Goal: Communication & Community: Participate in discussion

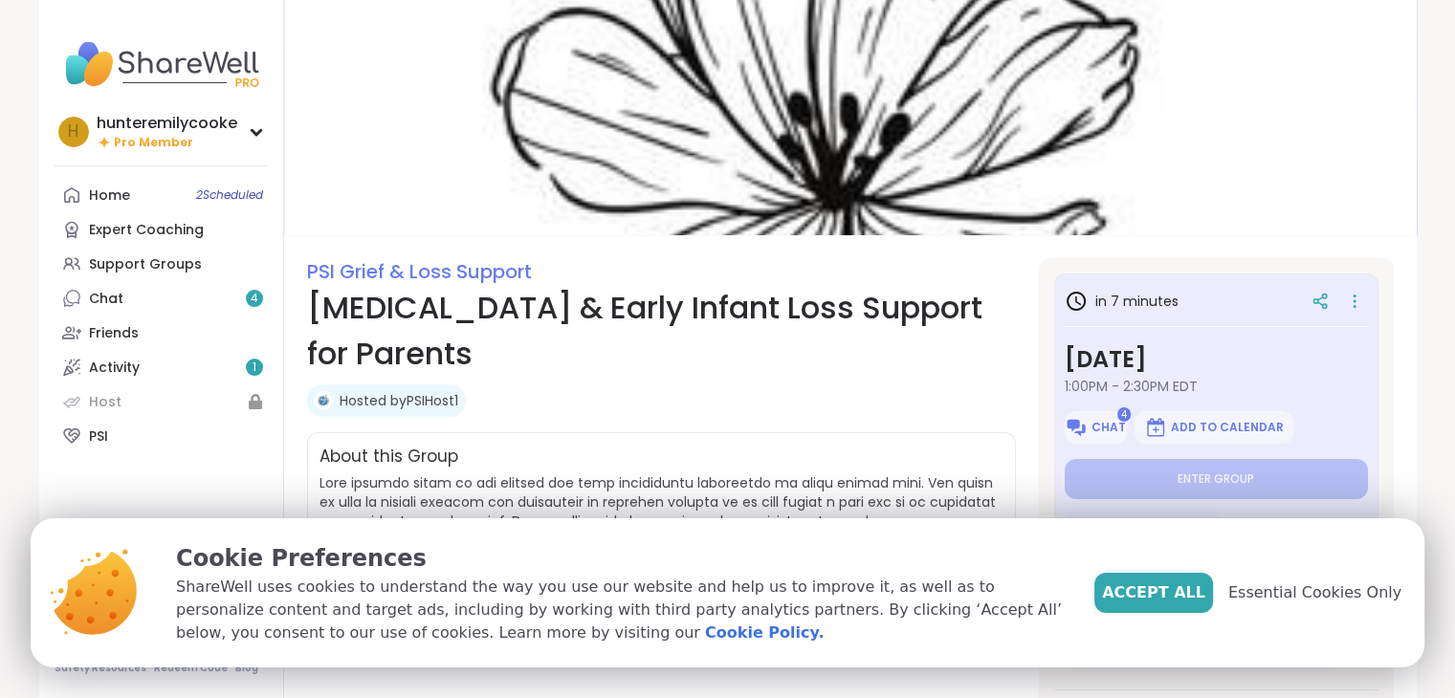
scroll to position [17, 0]
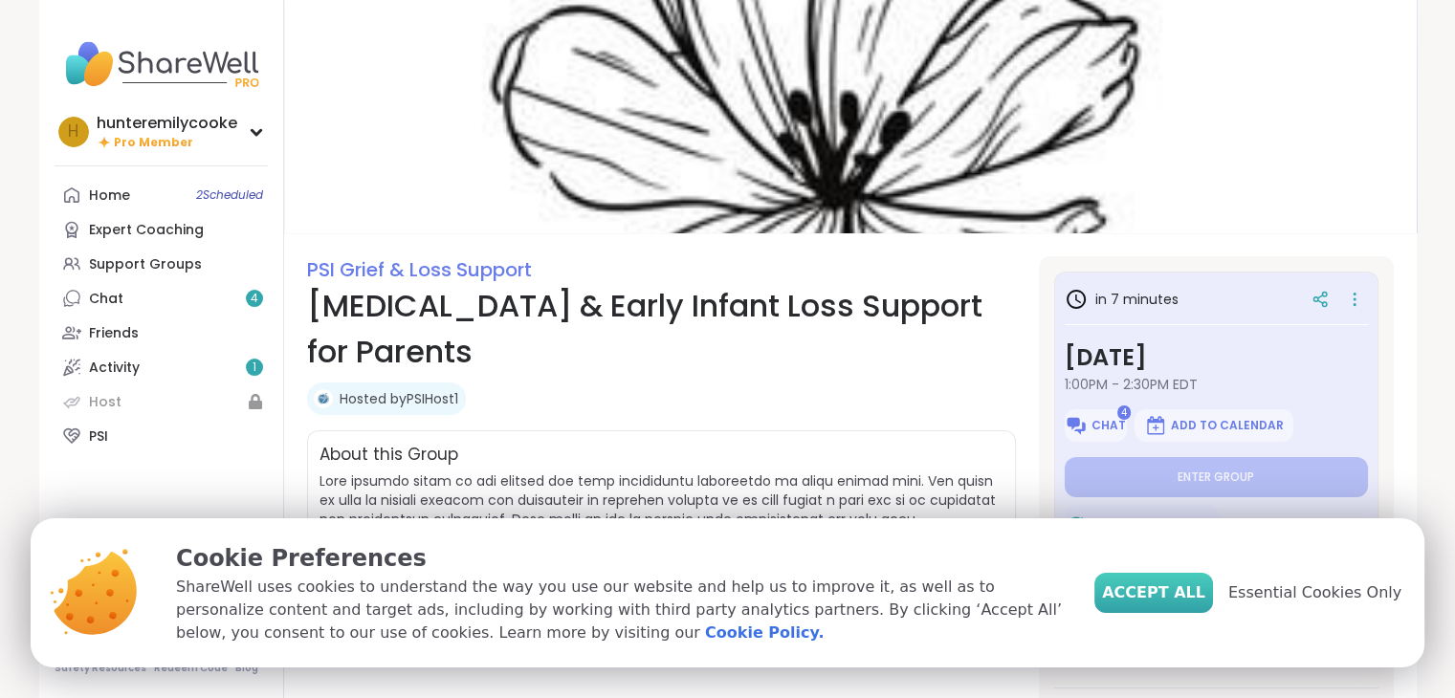
click at [1174, 591] on span "Accept All" at bounding box center [1153, 593] width 103 height 23
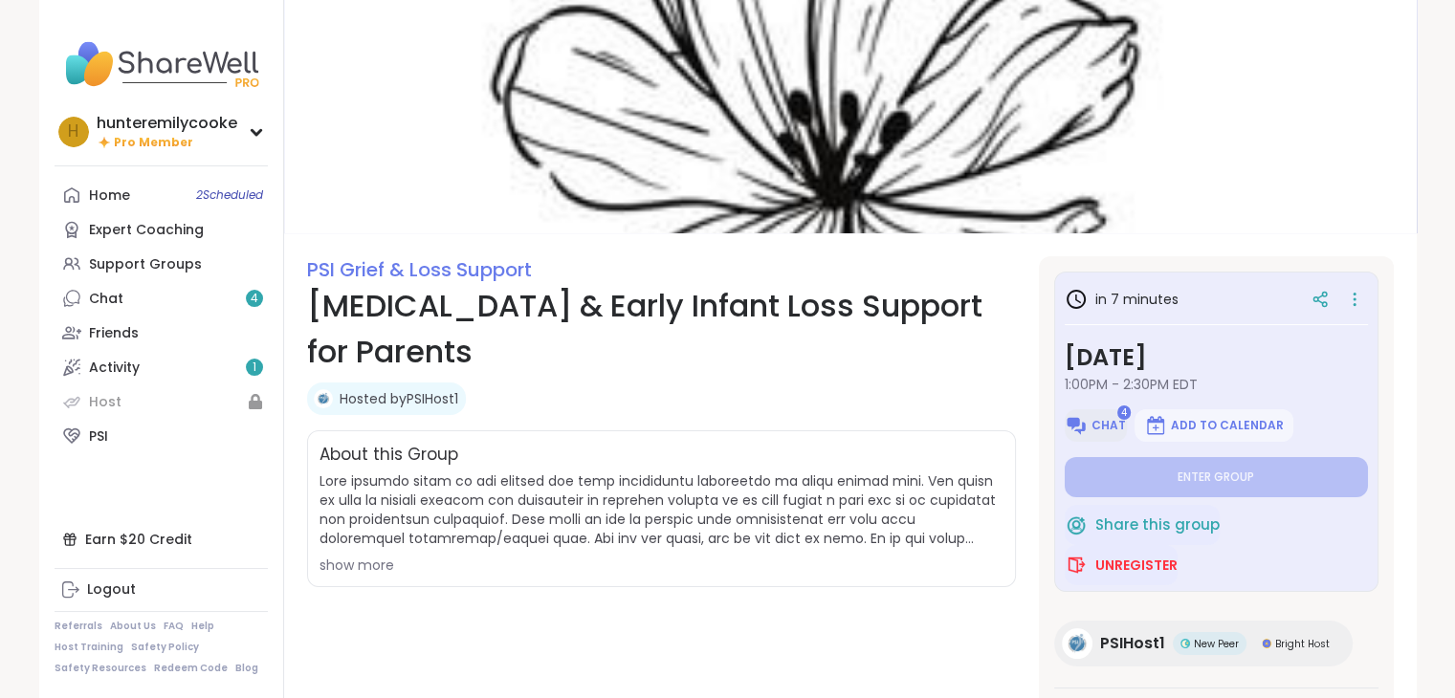
click at [1102, 414] on button "Chat" at bounding box center [1096, 426] width 62 height 33
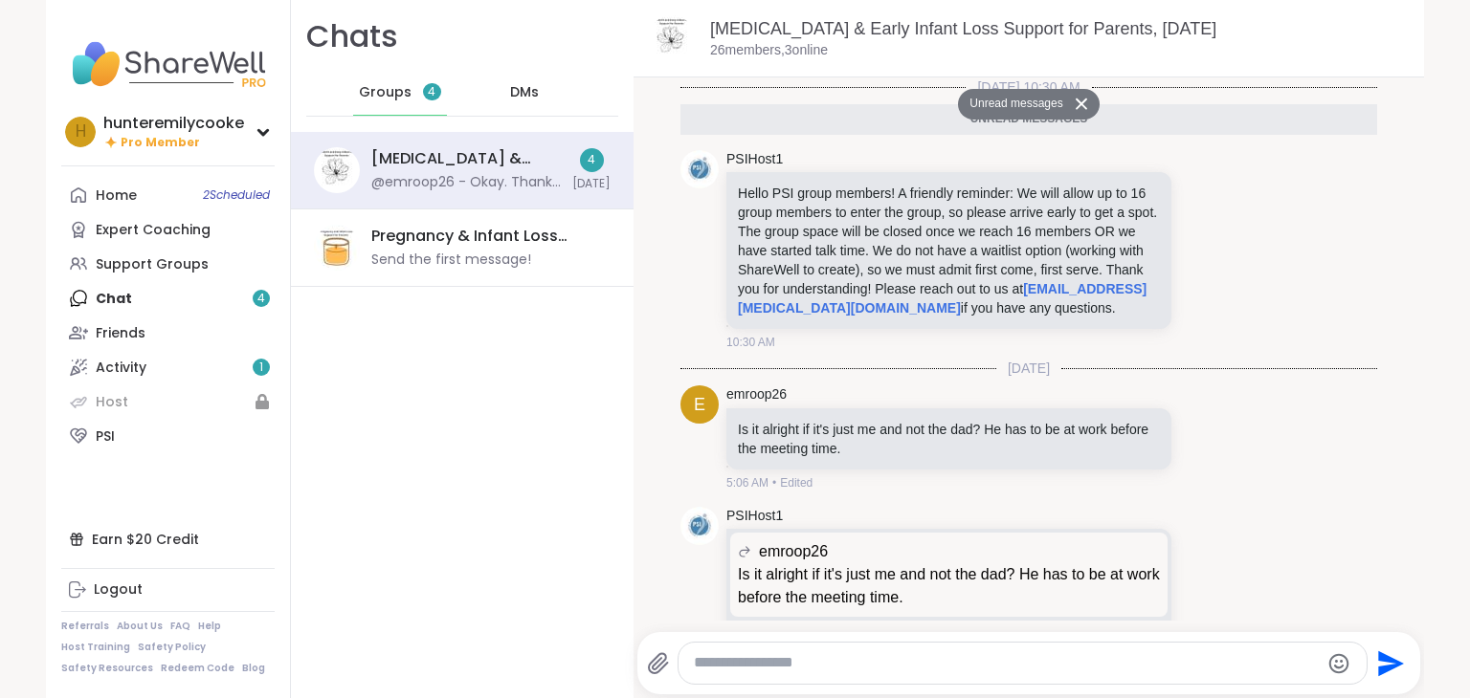
scroll to position [272, 0]
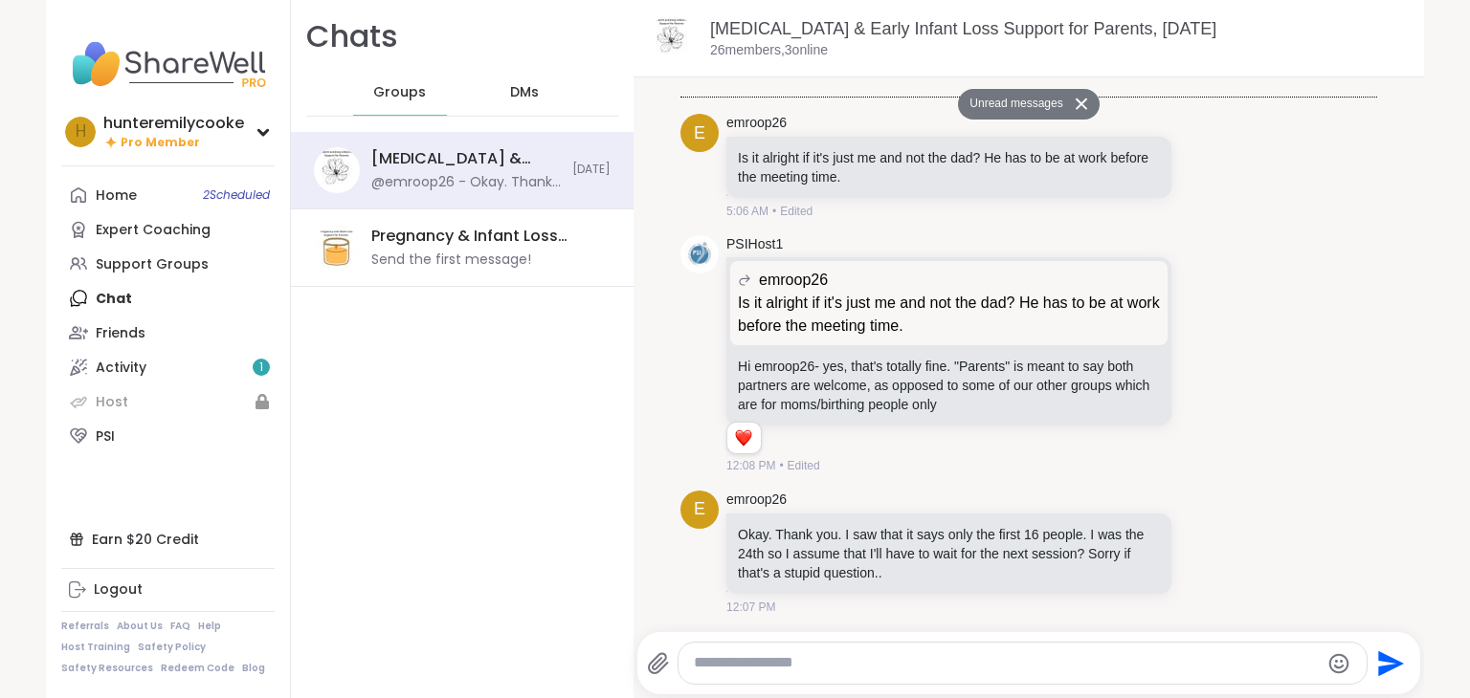
click at [758, 682] on div at bounding box center [1022, 663] width 688 height 41
click at [782, 655] on textarea "Type your message" at bounding box center [1006, 663] width 625 height 20
click at [1074, 105] on icon at bounding box center [1080, 104] width 13 height 12
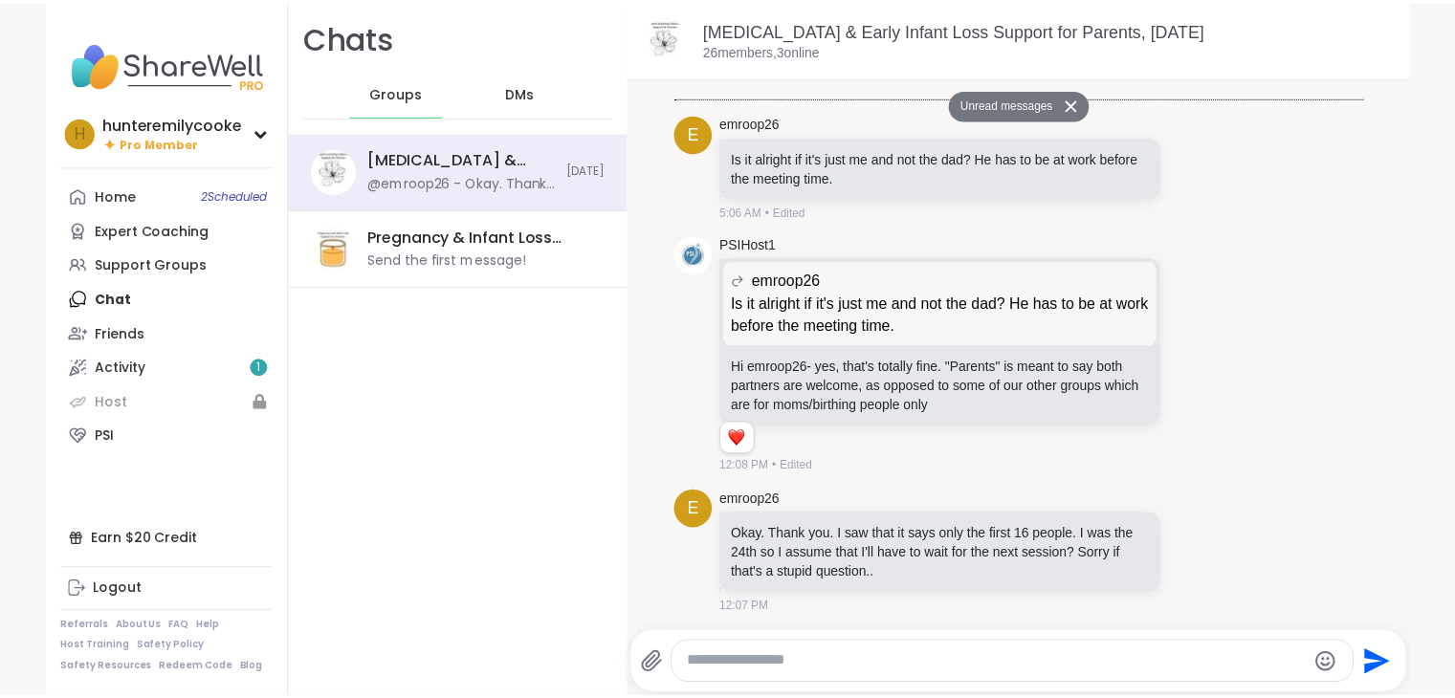
scroll to position [226, 0]
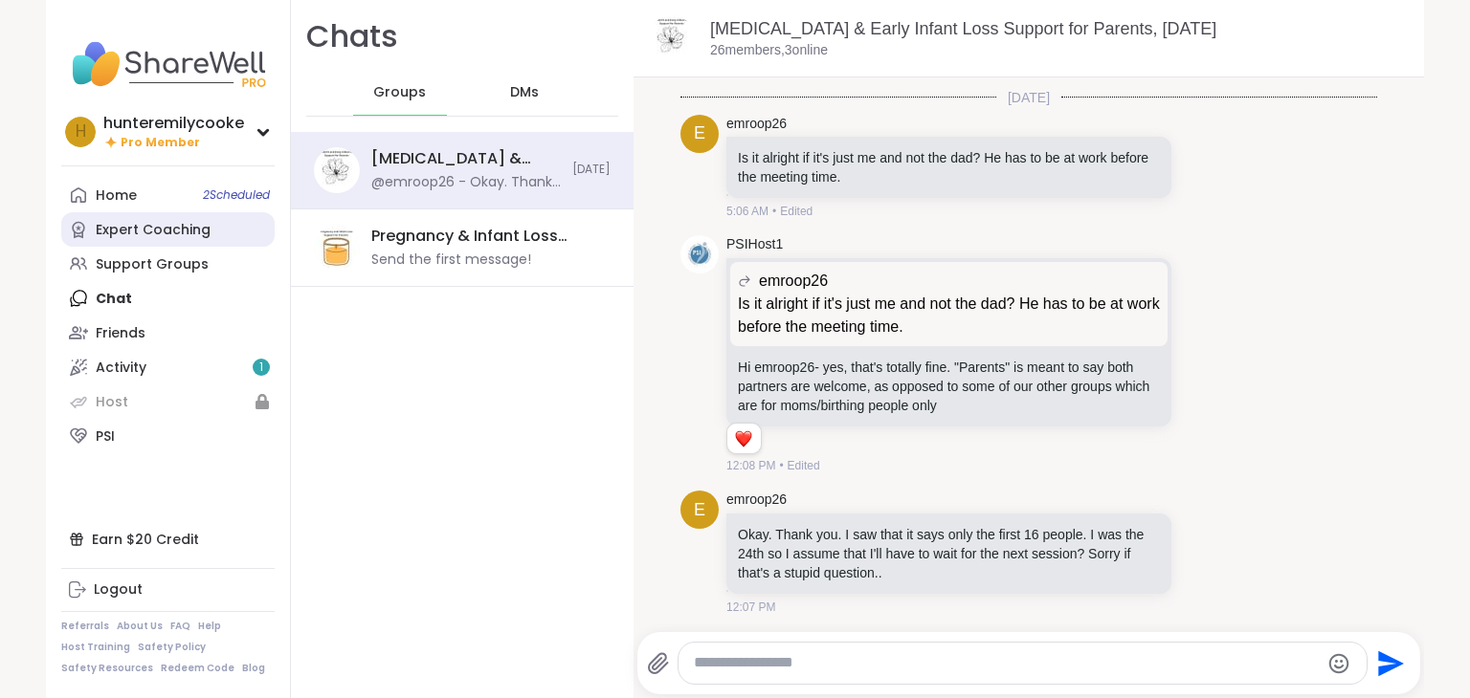
click at [87, 212] on link "Expert Coaching" at bounding box center [167, 229] width 213 height 34
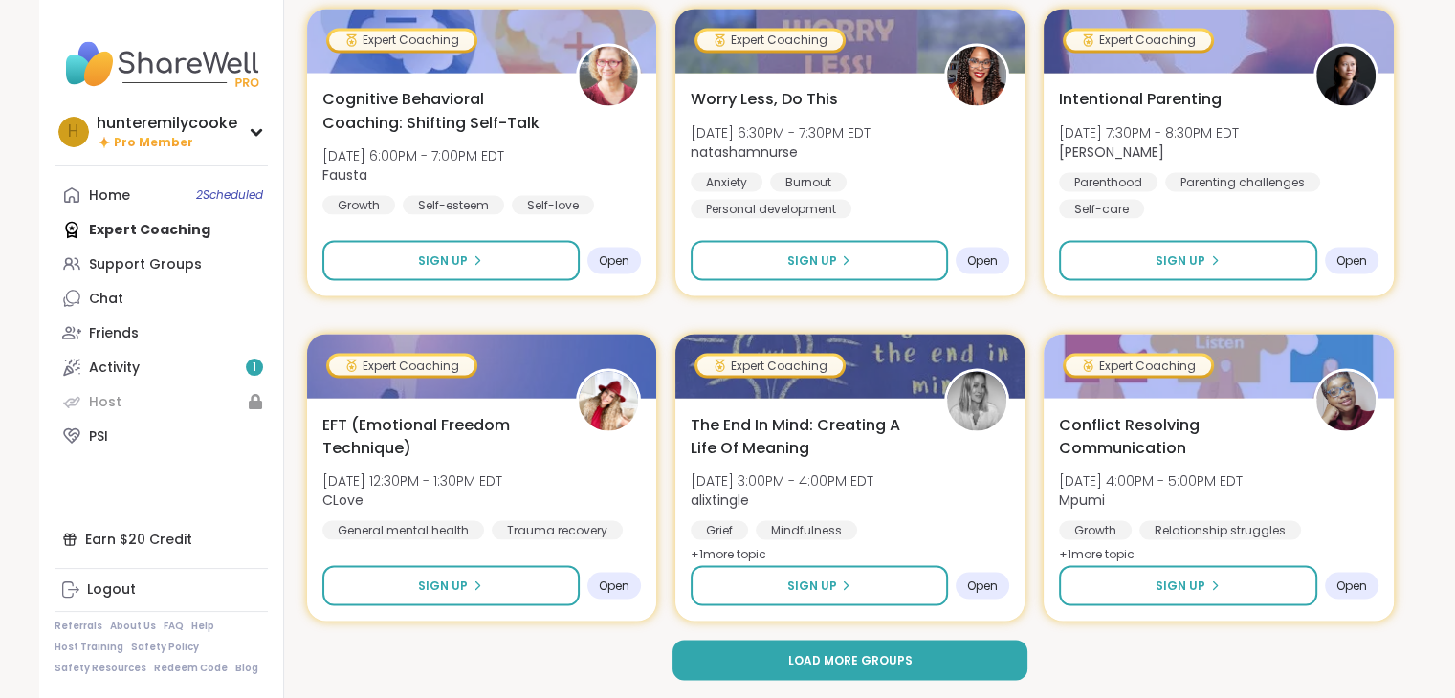
scroll to position [3525, 0]
click at [831, 667] on span "Load more groups" at bounding box center [849, 660] width 124 height 17
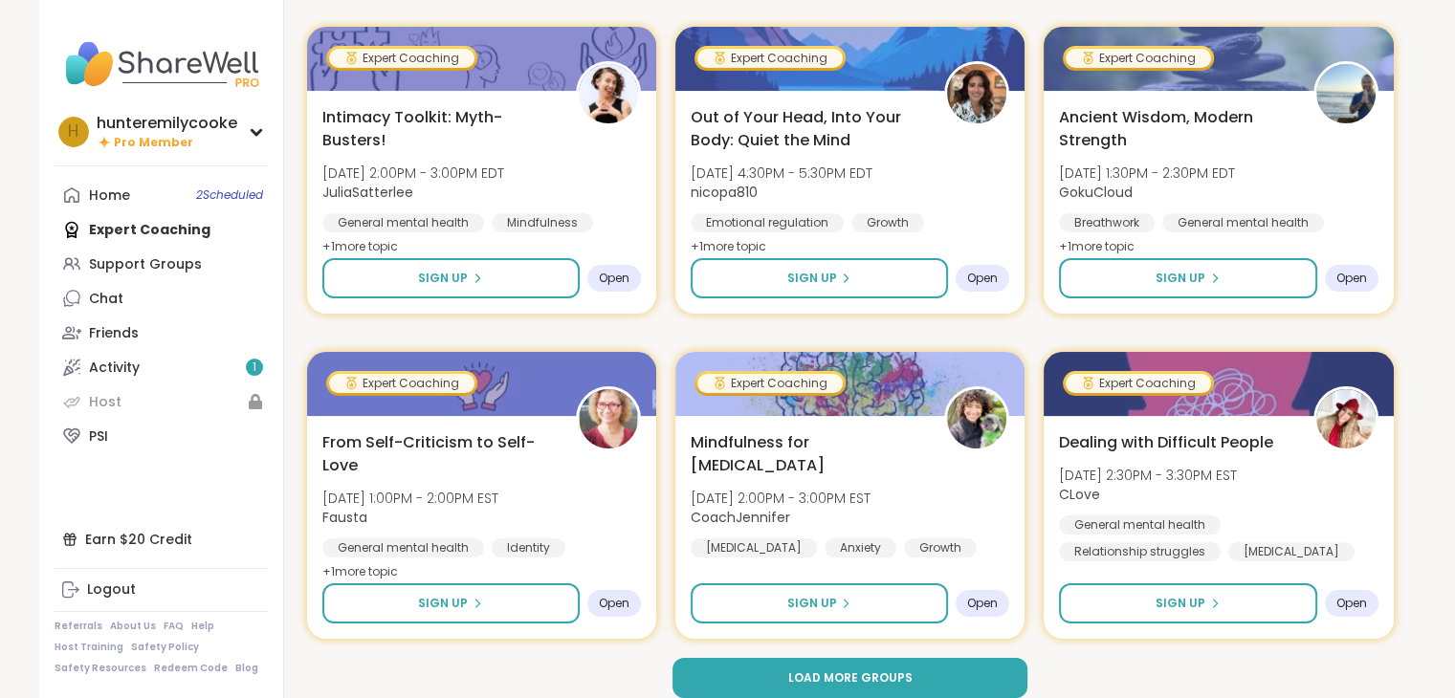
scroll to position [7429, 0]
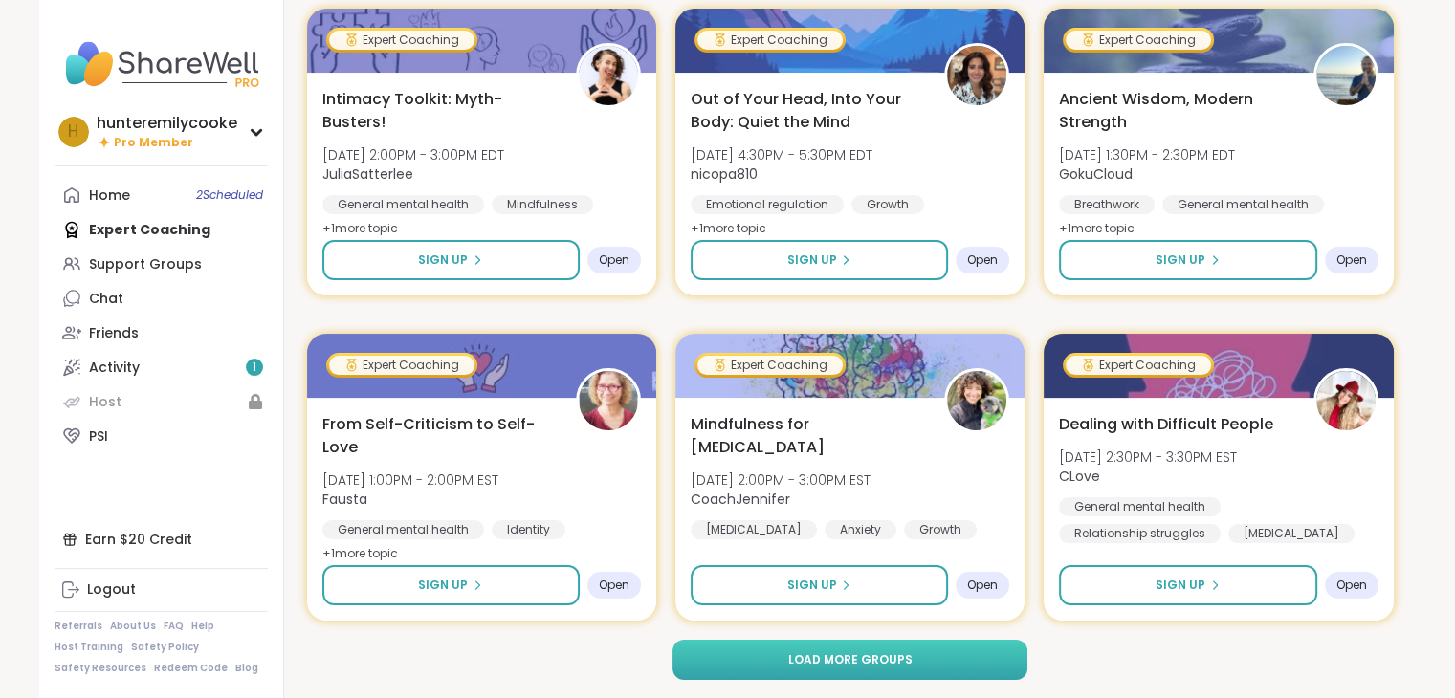
click at [836, 671] on button "Load more groups" at bounding box center [850, 660] width 355 height 40
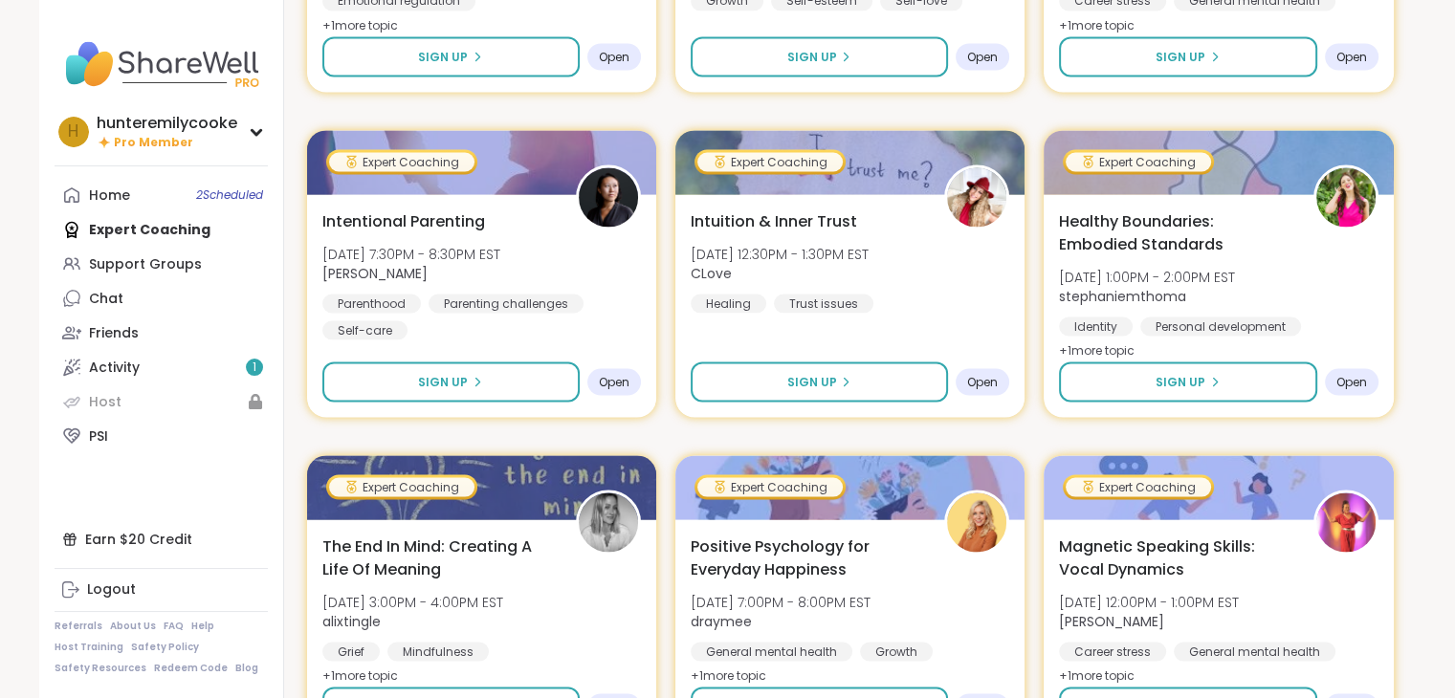
scroll to position [10885, 0]
click at [145, 296] on link "Chat" at bounding box center [161, 298] width 213 height 34
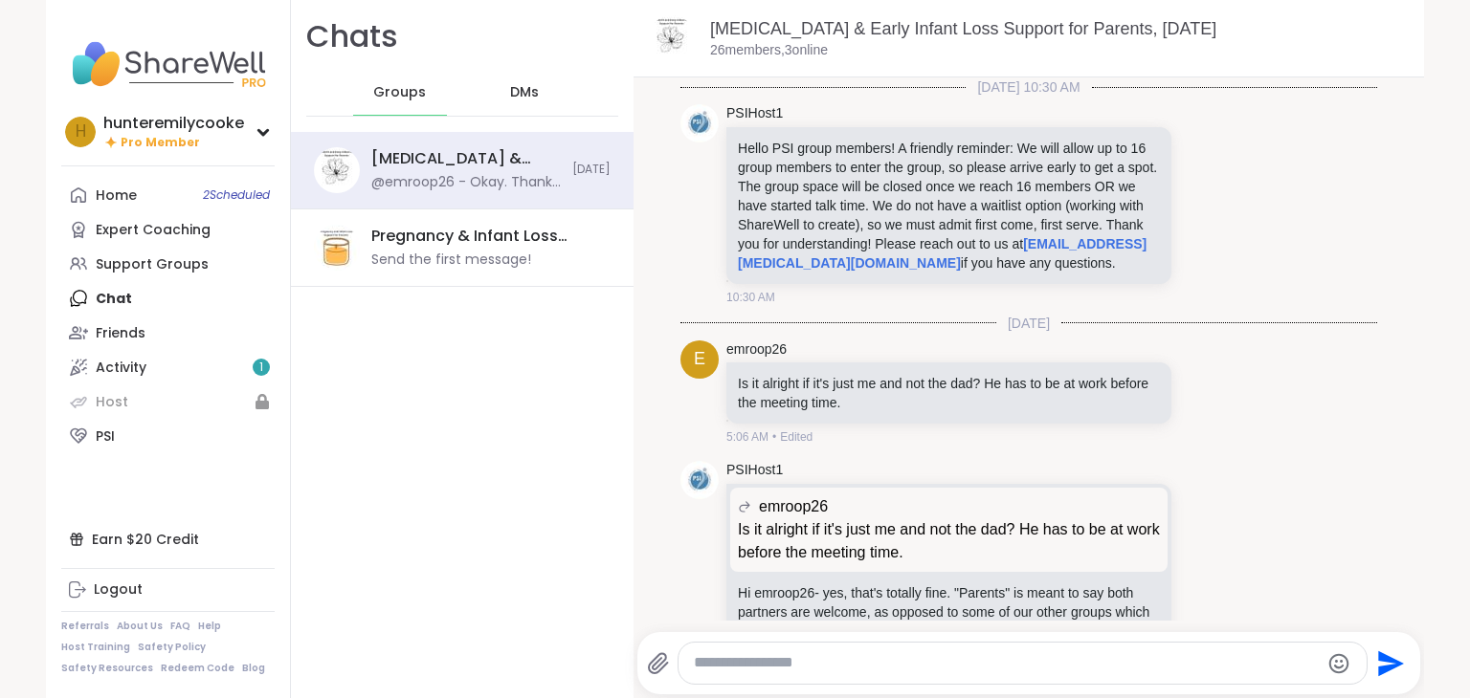
scroll to position [227, 0]
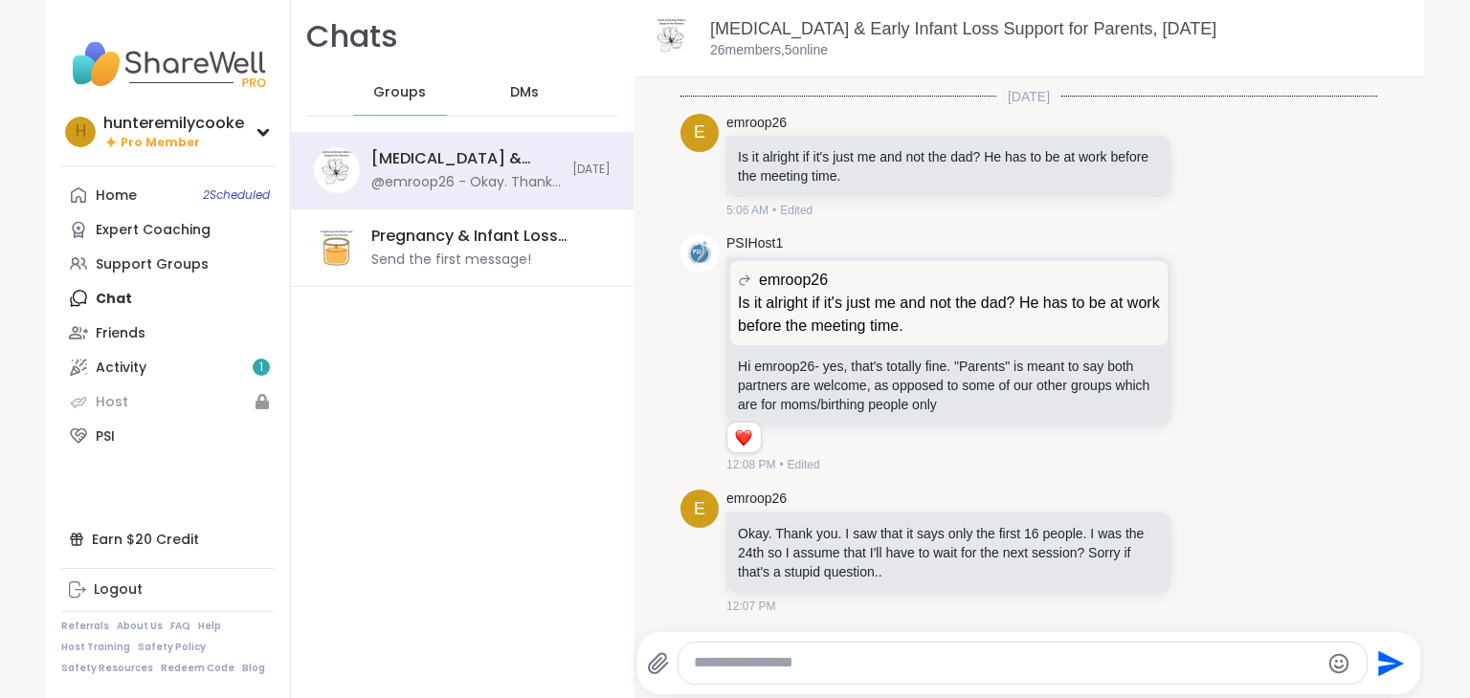
click at [532, 86] on div "DMs" at bounding box center [525, 93] width 94 height 46
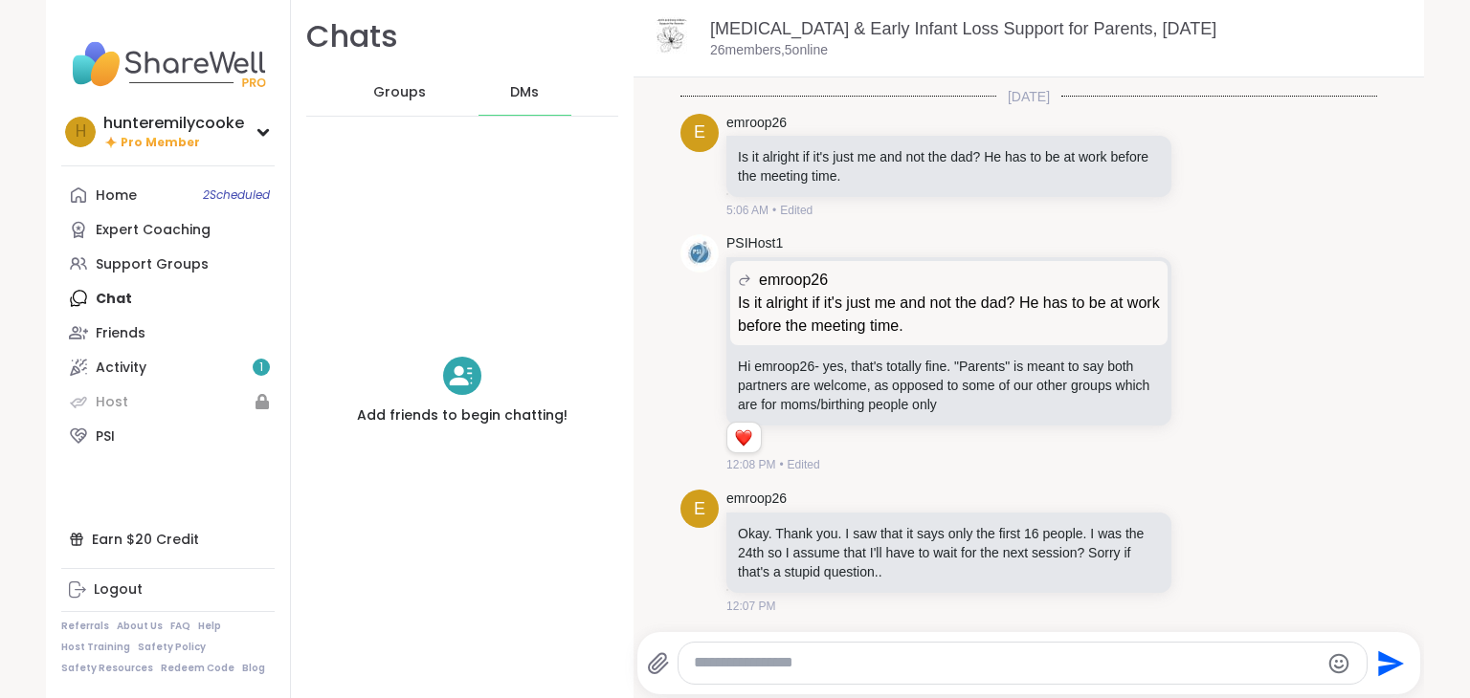
click at [359, 95] on div "Groups" at bounding box center [400, 93] width 94 height 46
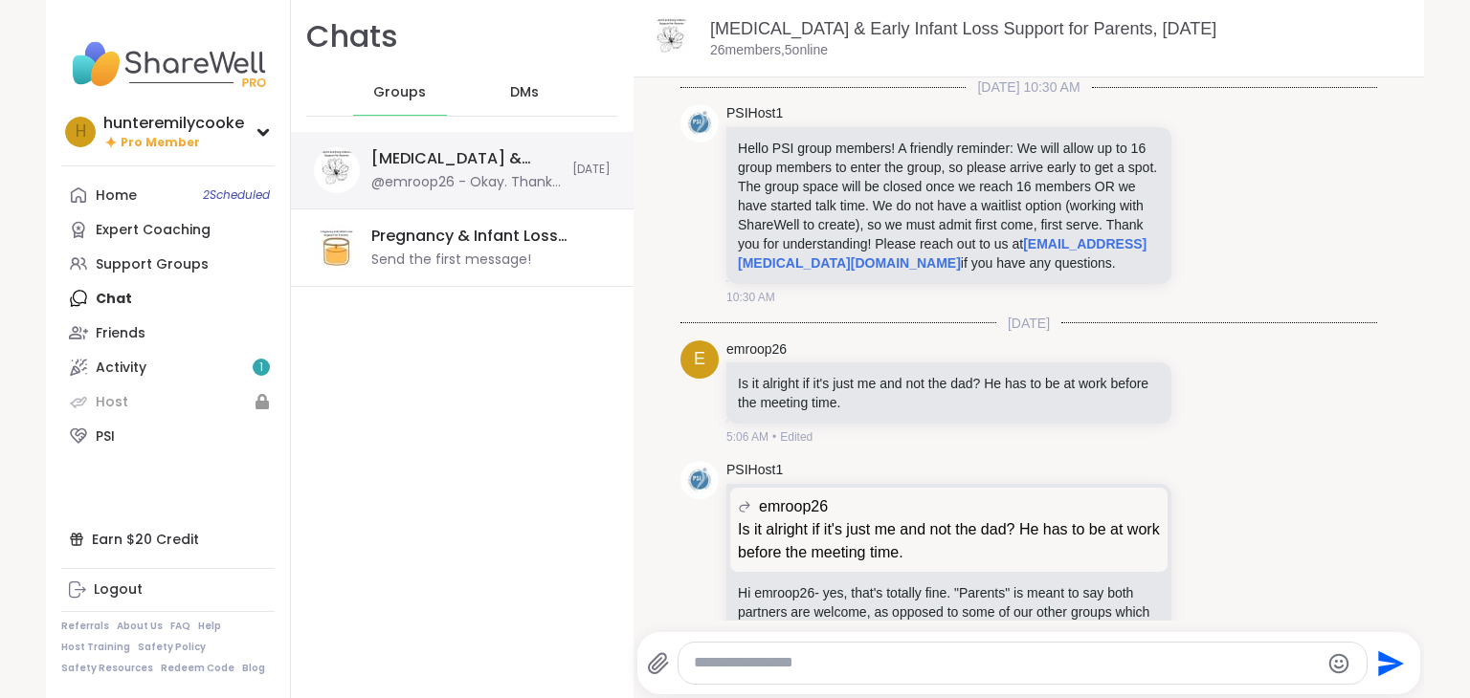
click at [453, 163] on div "[MEDICAL_DATA] & Early Infant Loss Support for Parents, [DATE]" at bounding box center [465, 158] width 189 height 21
click at [126, 194] on div "Home 2 Scheduled" at bounding box center [116, 196] width 41 height 19
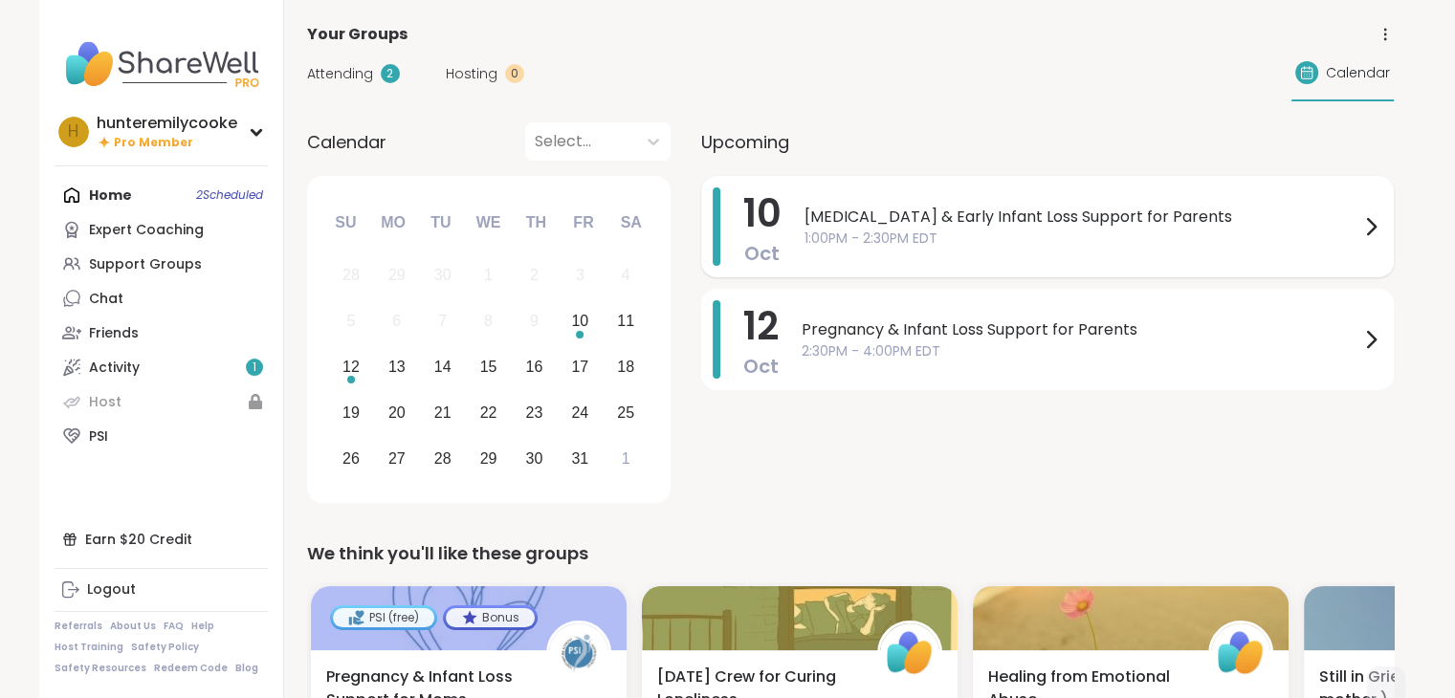
click at [1035, 236] on span "1:00PM - 2:30PM EDT" at bounding box center [1082, 239] width 555 height 20
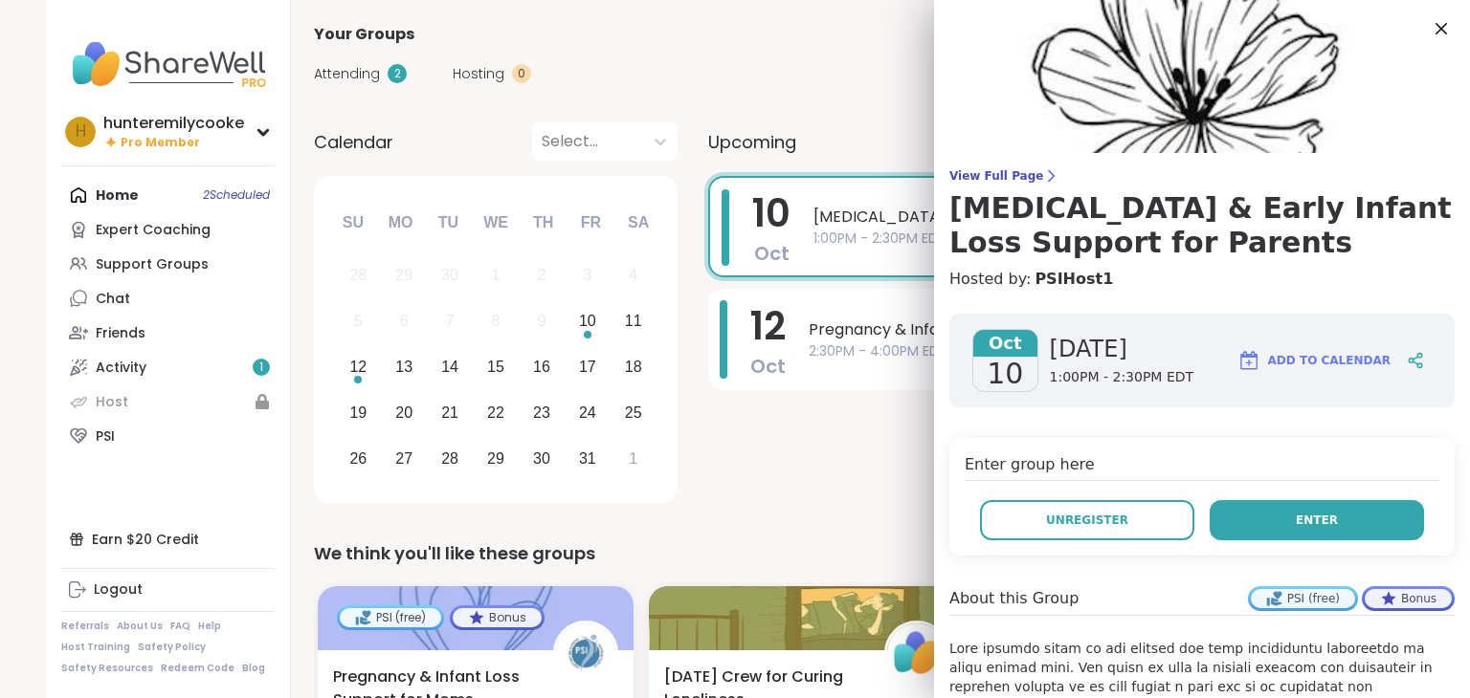
click at [1281, 508] on button "Enter" at bounding box center [1316, 520] width 214 height 40
